Goal: Task Accomplishment & Management: Manage account settings

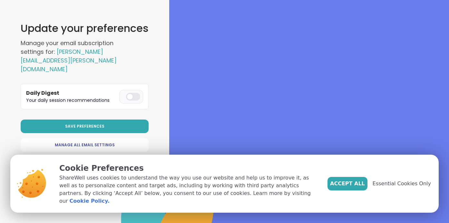
click at [139, 93] on div at bounding box center [133, 97] width 14 height 8
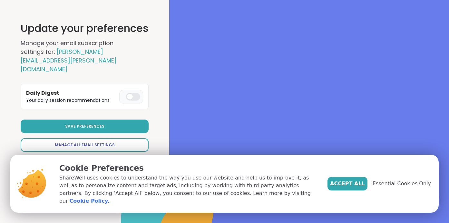
click at [92, 142] on span "Manage All Email Settings" at bounding box center [85, 145] width 60 height 6
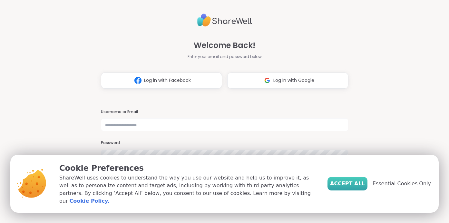
click at [348, 187] on span "Accept All" at bounding box center [347, 184] width 35 height 8
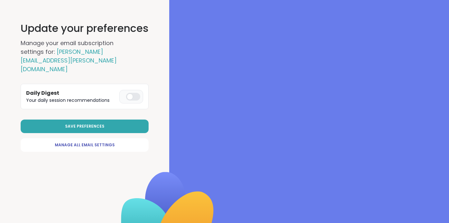
click at [139, 93] on div at bounding box center [133, 97] width 14 height 8
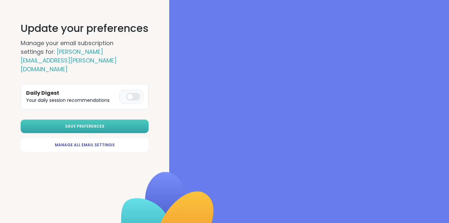
click at [135, 120] on button "Save Preferences" at bounding box center [85, 127] width 128 height 14
